Goal: Contribute content

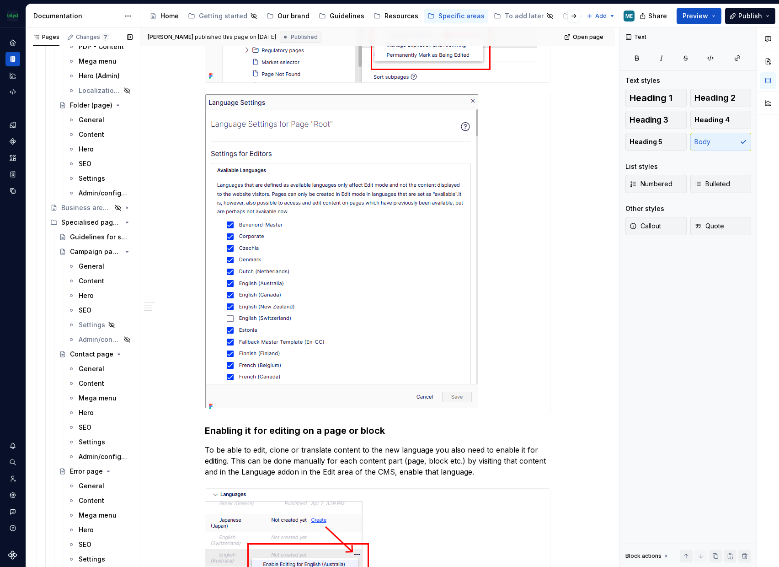
scroll to position [965, 0]
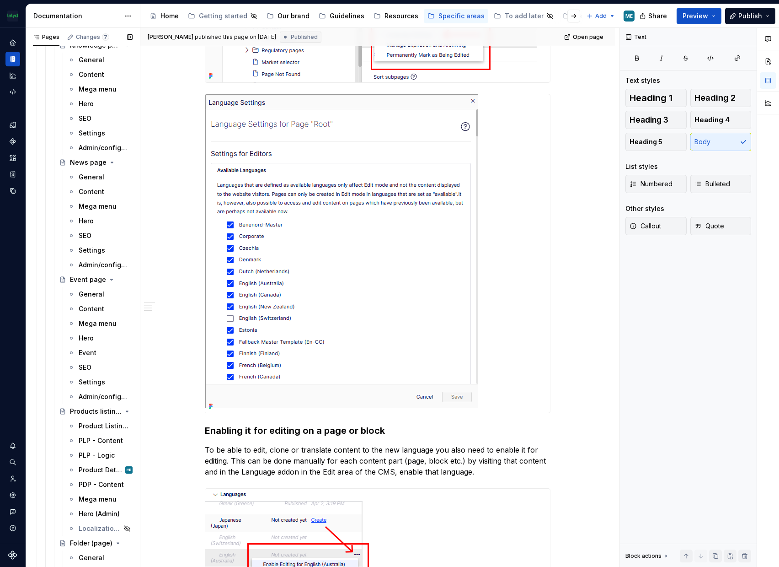
drag, startPoint x: 68, startPoint y: 229, endPoint x: 63, endPoint y: 117, distance: 111.7
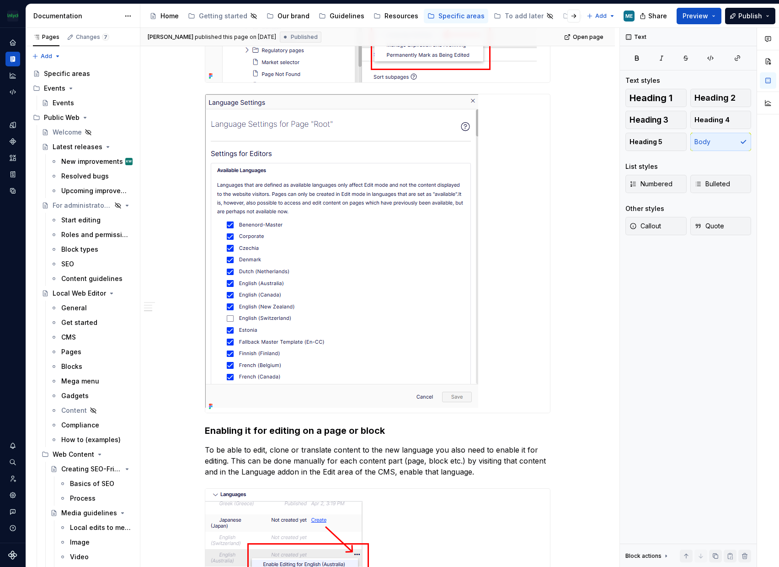
drag, startPoint x: 70, startPoint y: 144, endPoint x: 541, endPoint y: 249, distance: 482.5
click at [70, 144] on div "Latest releases" at bounding box center [78, 146] width 50 height 9
click at [56, 148] on div "Latest releases" at bounding box center [74, 146] width 43 height 9
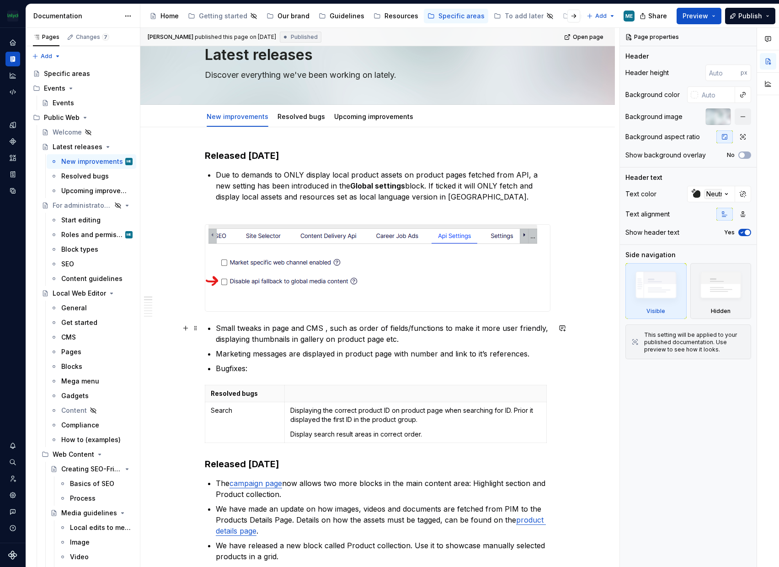
scroll to position [46, 0]
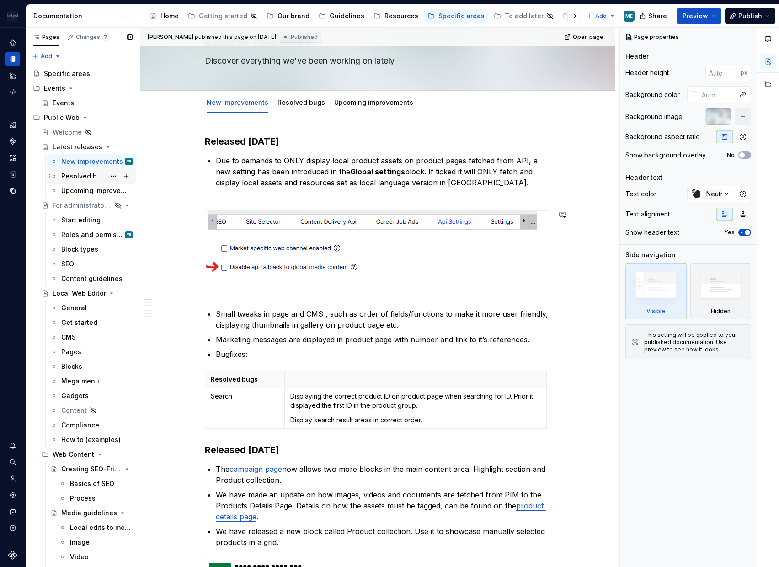
click at [76, 175] on div "Resolved bugs" at bounding box center [83, 175] width 44 height 9
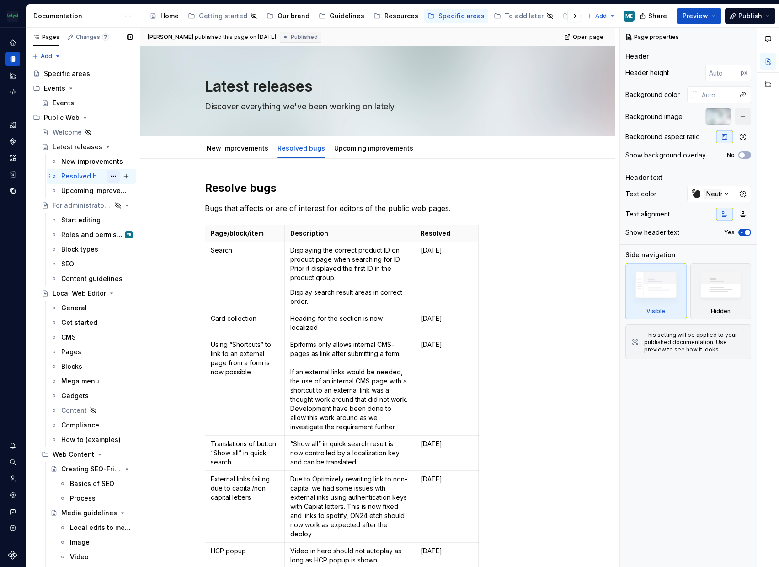
click at [107, 176] on button "Page tree" at bounding box center [113, 176] width 13 height 13
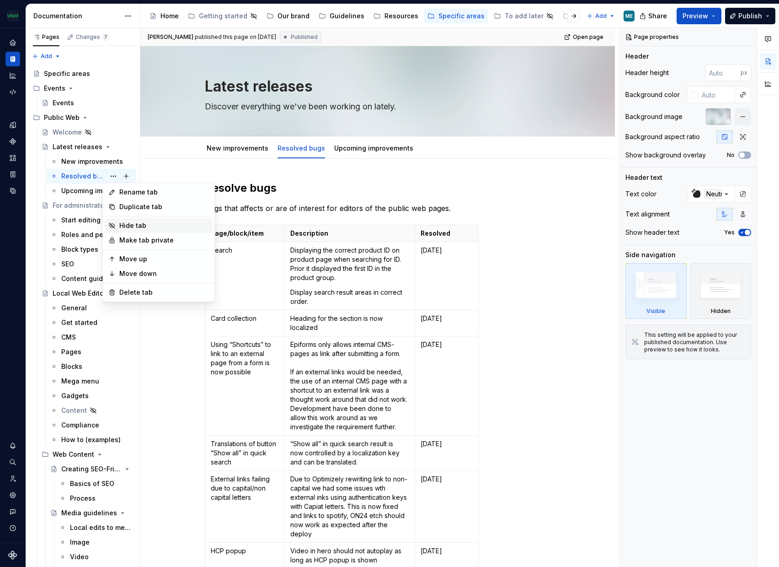
click at [135, 225] on div "Hide tab" at bounding box center [164, 225] width 90 height 9
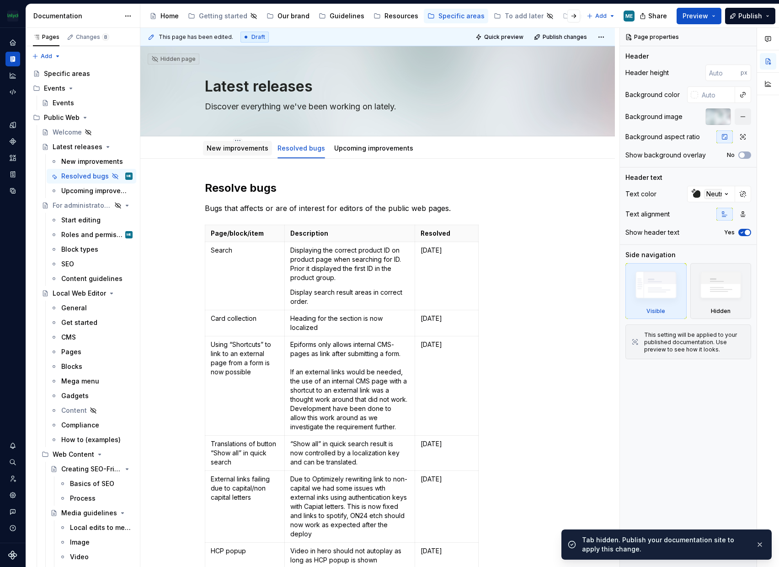
click at [235, 147] on link "New improvements" at bounding box center [238, 148] width 62 height 8
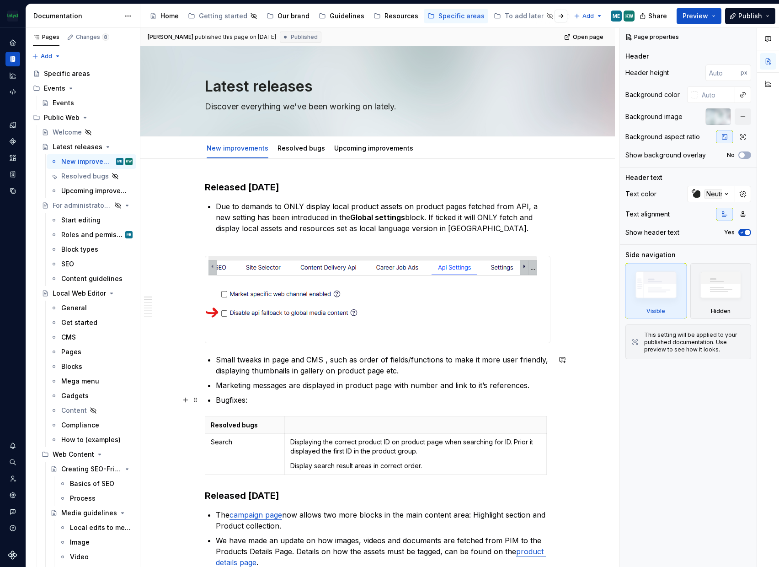
click at [280, 400] on p "Bugfixes:" at bounding box center [383, 399] width 335 height 11
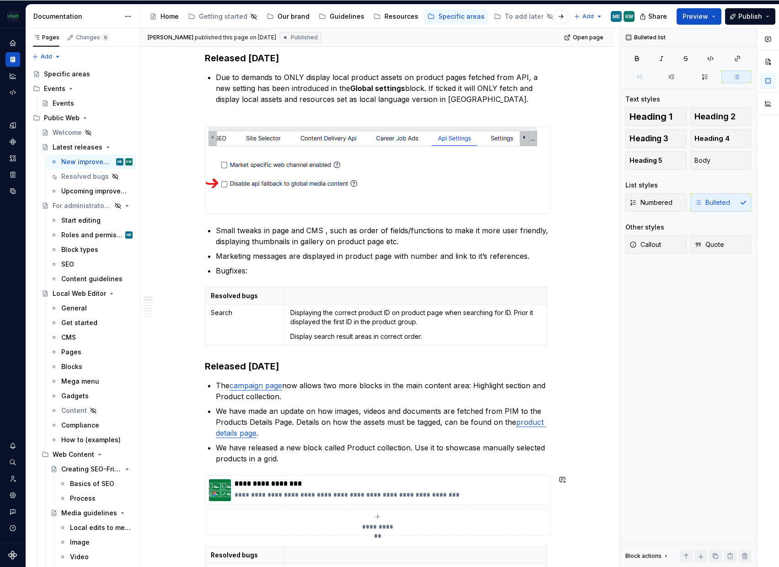
scroll to position [46, 0]
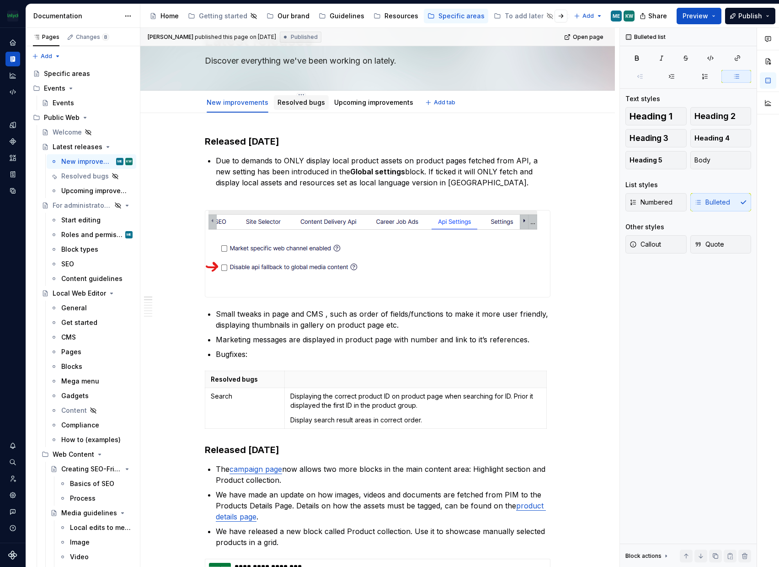
click at [306, 105] on link "Resolved bugs" at bounding box center [302, 102] width 48 height 8
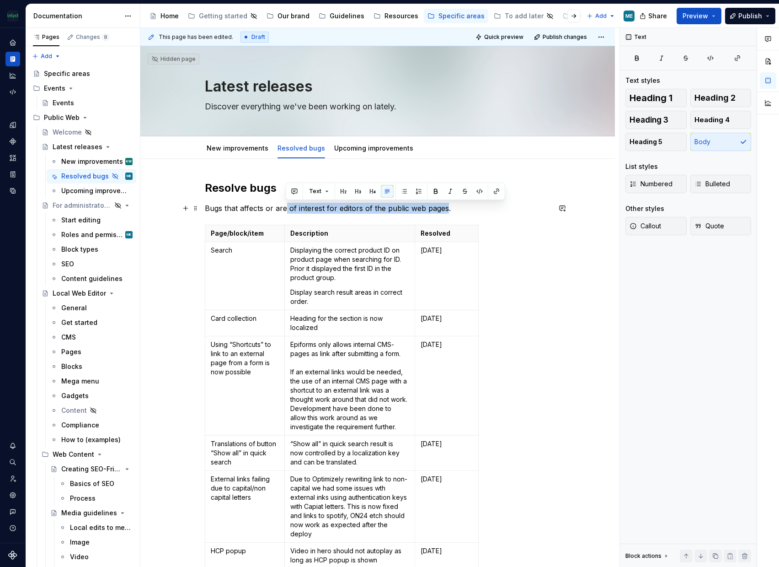
drag, startPoint x: 286, startPoint y: 210, endPoint x: 445, endPoint y: 209, distance: 159.6
click at [445, 209] on p "Bugs that affects or are of interest for editors of the public web pages." at bounding box center [378, 208] width 346 height 11
copy p "of interest for editors of the public web pages"
click at [244, 149] on link "New improvements" at bounding box center [238, 148] width 62 height 8
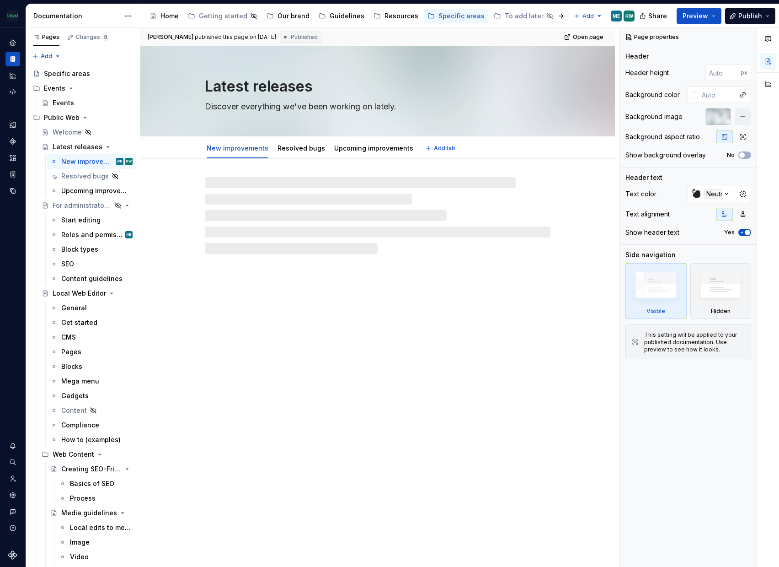
type textarea "*"
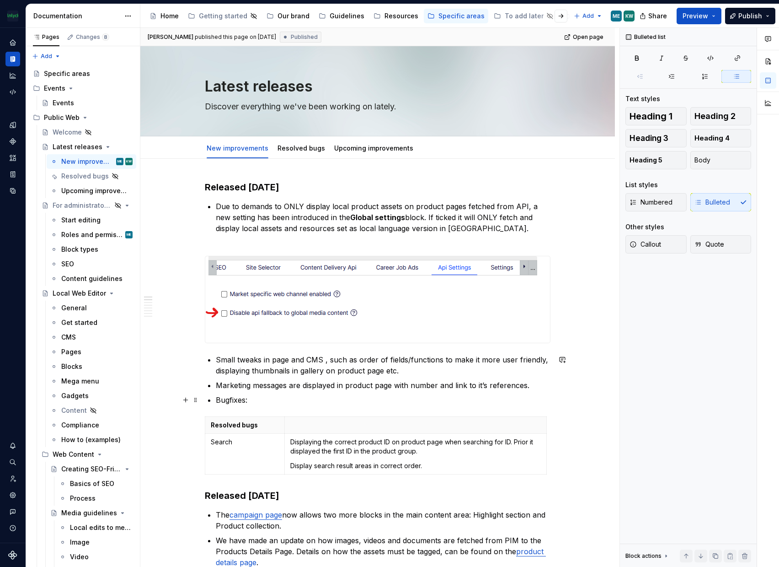
click at [246, 398] on p "Bugfixes:" at bounding box center [383, 399] width 335 height 11
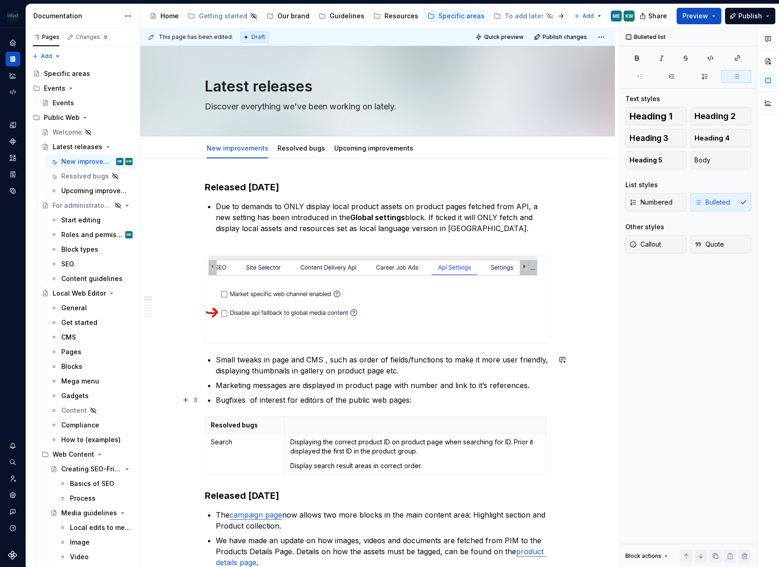
click at [250, 400] on p "Bugfixes of interest for editors of the public web pages:" at bounding box center [383, 399] width 335 height 11
click at [293, 147] on link "Resolved bugs" at bounding box center [302, 148] width 48 height 8
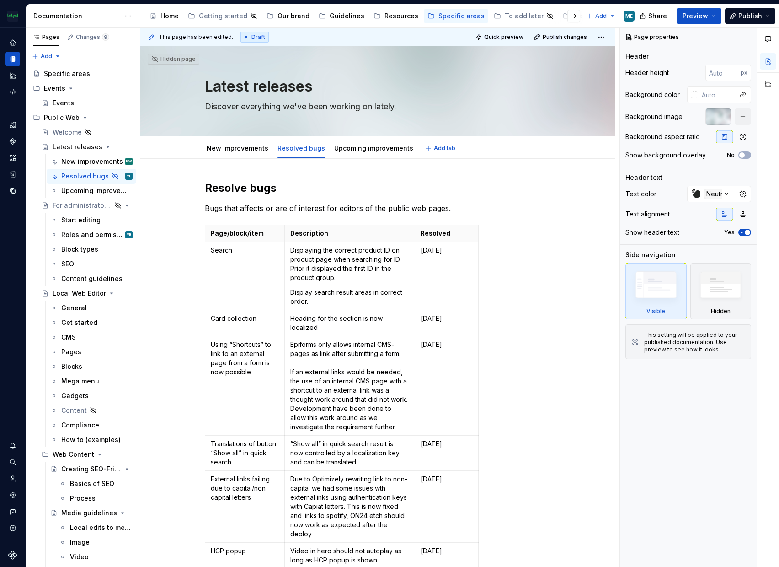
type textarea "*"
click at [205, 191] on h2 "Resolve bugs" at bounding box center [378, 188] width 346 height 15
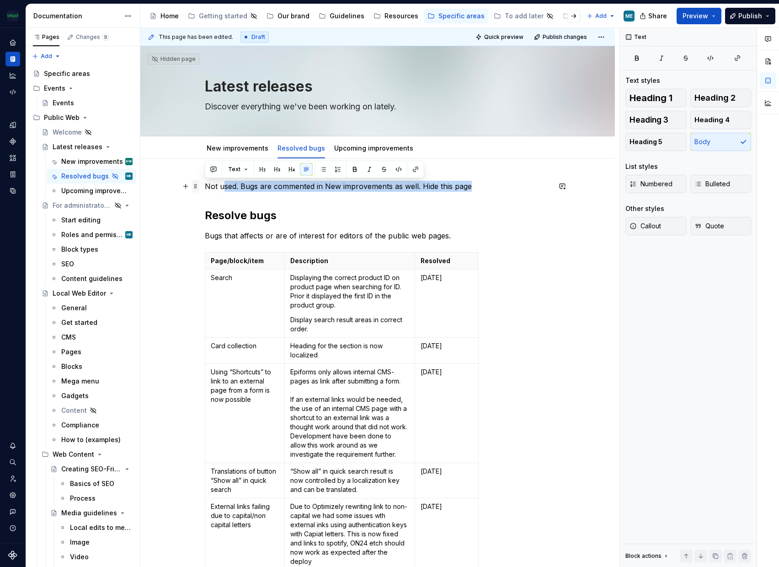
drag, startPoint x: 477, startPoint y: 187, endPoint x: 198, endPoint y: 184, distance: 279.0
click at [205, 184] on div "Not used. Bugs are commented in New improvements as well. Hide this page Resolv…" at bounding box center [378, 437] width 346 height 513
click at [206, 186] on p "Not used. Bugs are commented in New improvements as well. Hide this page" at bounding box center [378, 186] width 346 height 11
click at [239, 169] on span "Text" at bounding box center [234, 169] width 12 height 7
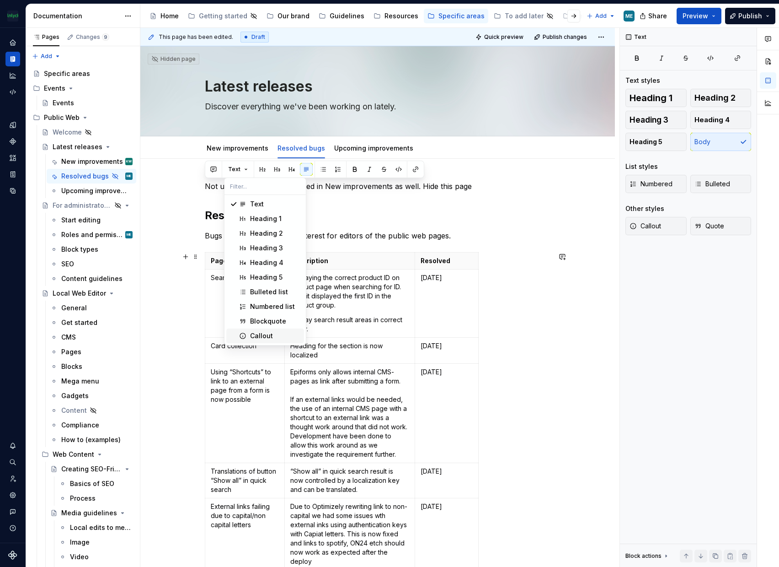
click at [251, 338] on div "Callout" at bounding box center [261, 335] width 23 height 9
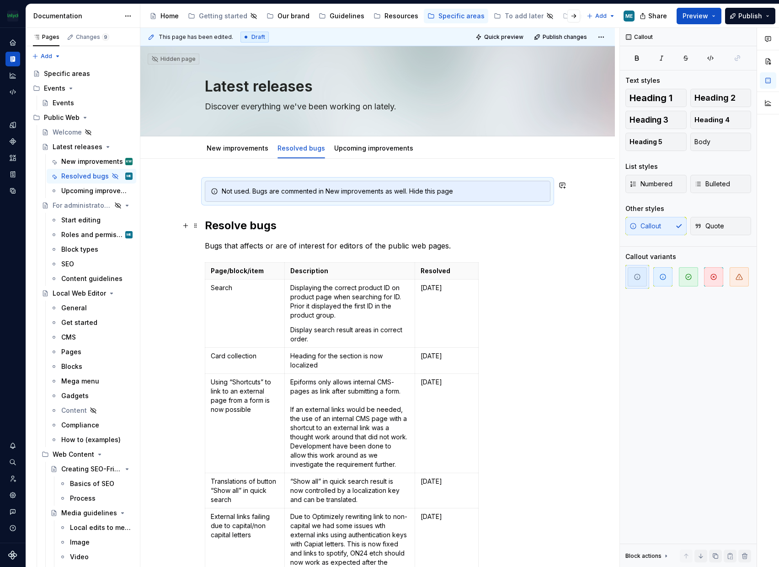
click at [510, 227] on h2 "Resolve bugs" at bounding box center [378, 225] width 346 height 15
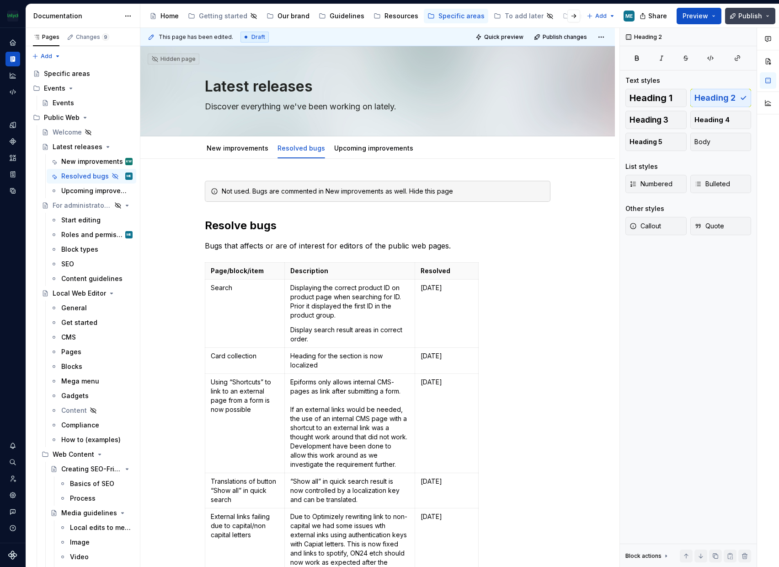
click at [754, 16] on span "Publish" at bounding box center [750, 15] width 24 height 9
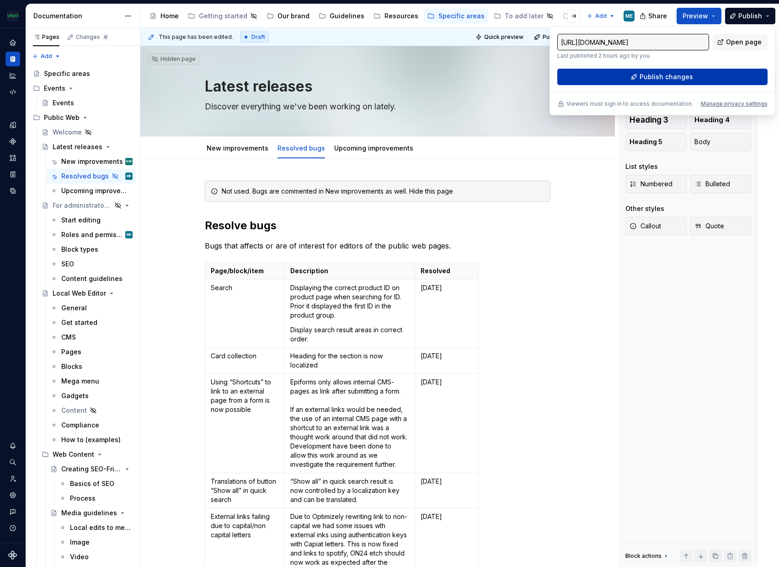
click at [686, 75] on span "Publish changes" at bounding box center [667, 76] width 54 height 9
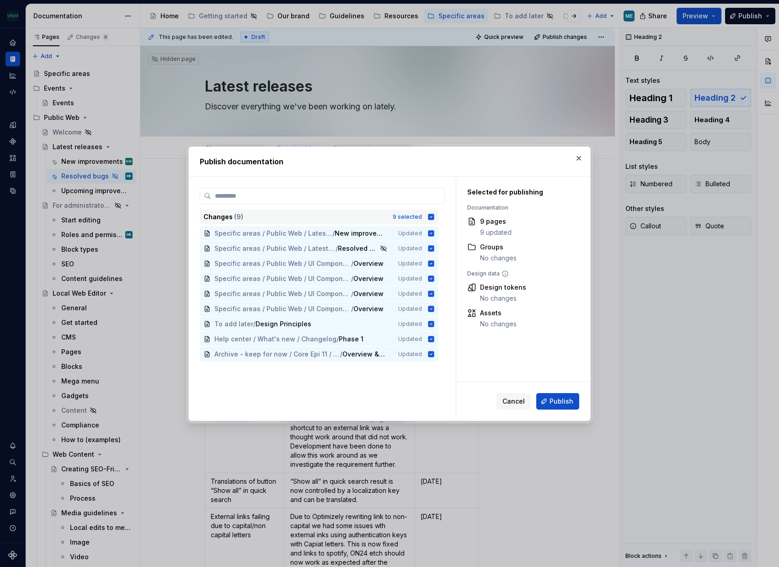
click at [412, 217] on div "9 selected" at bounding box center [407, 216] width 29 height 7
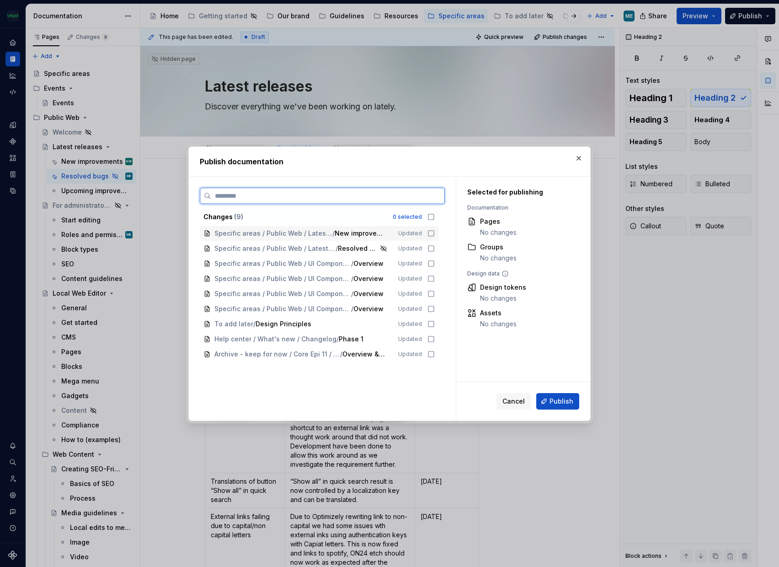
click at [433, 233] on icon at bounding box center [431, 233] width 7 height 7
click at [431, 248] on icon at bounding box center [431, 248] width 7 height 7
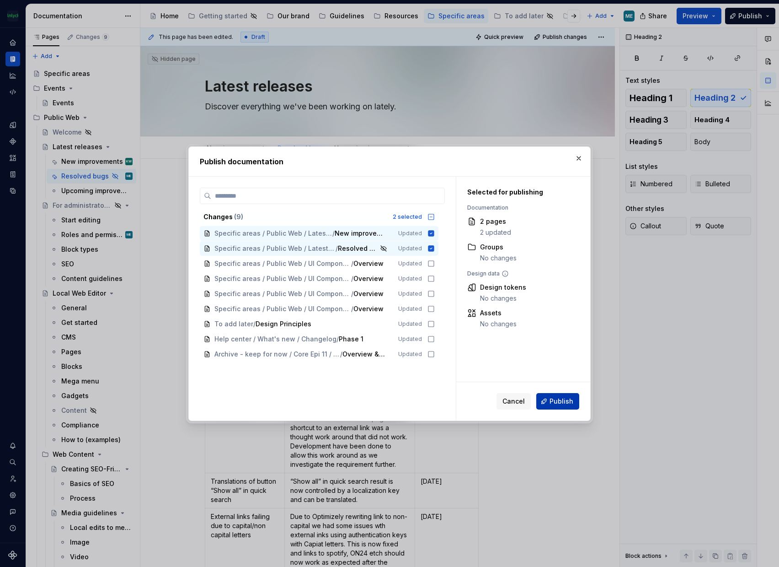
click at [562, 400] on span "Publish" at bounding box center [562, 400] width 24 height 9
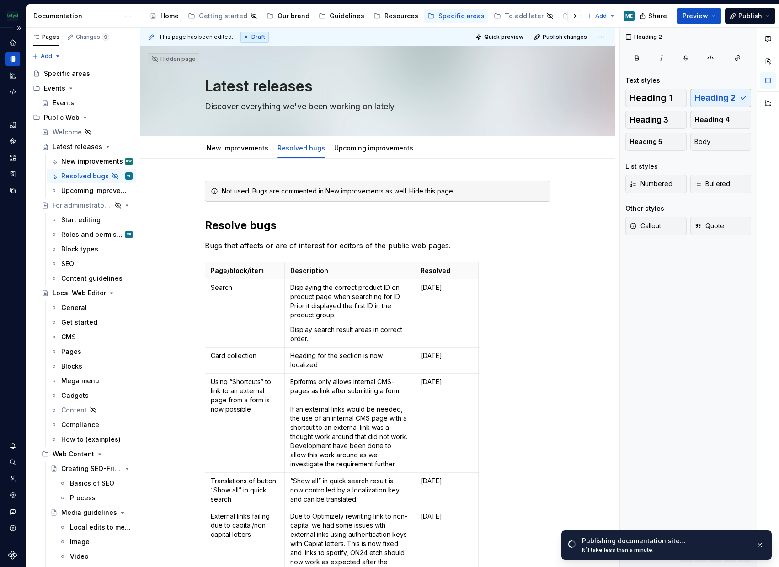
type textarea "*"
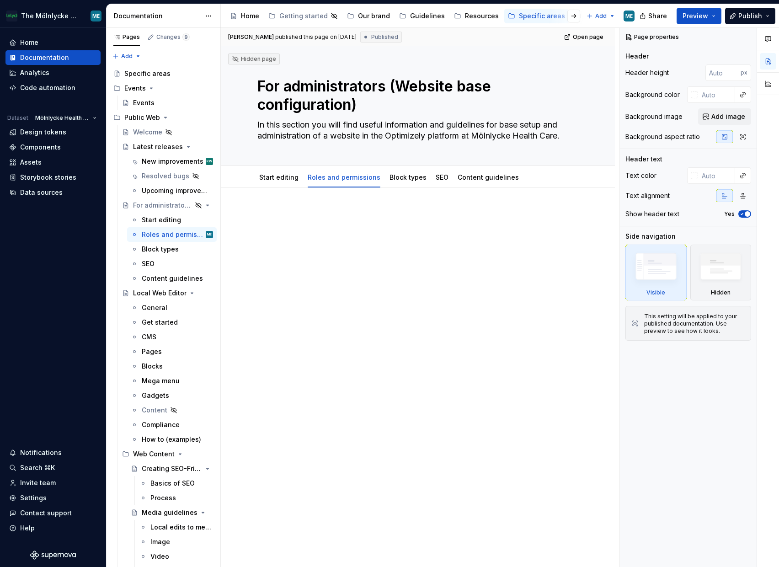
type textarea "*"
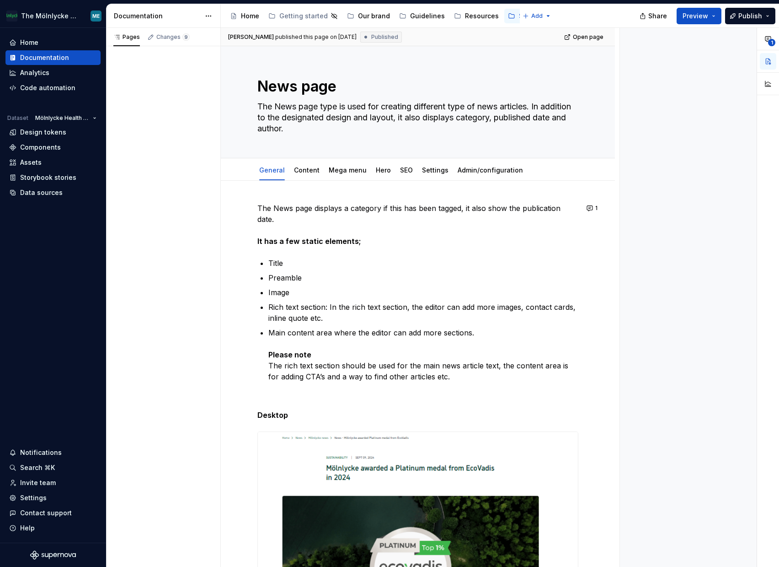
type textarea "*"
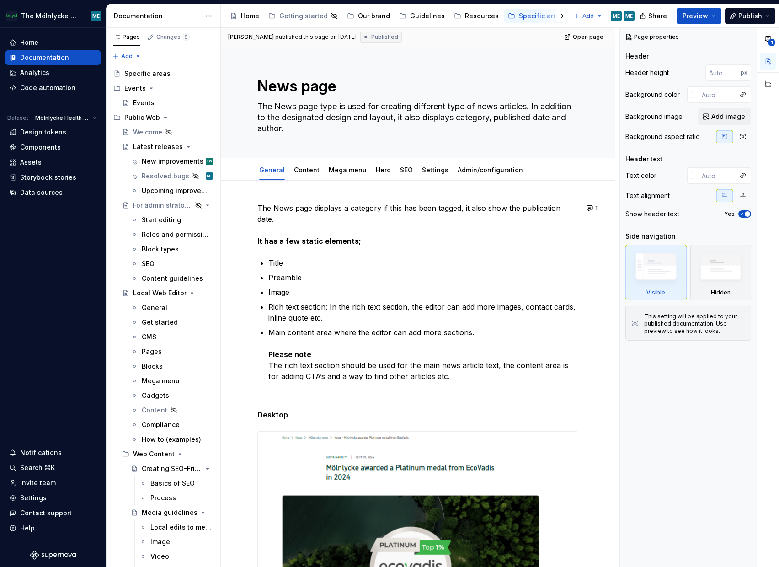
type textarea "*"
